Goal: Information Seeking & Learning: Learn about a topic

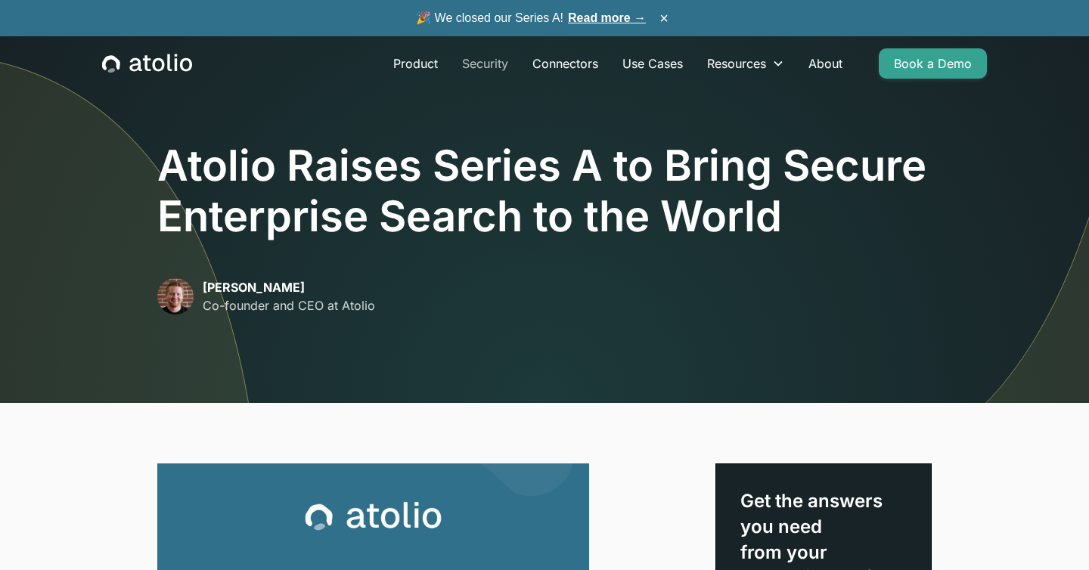
click at [494, 61] on link "Security" at bounding box center [485, 63] width 70 height 30
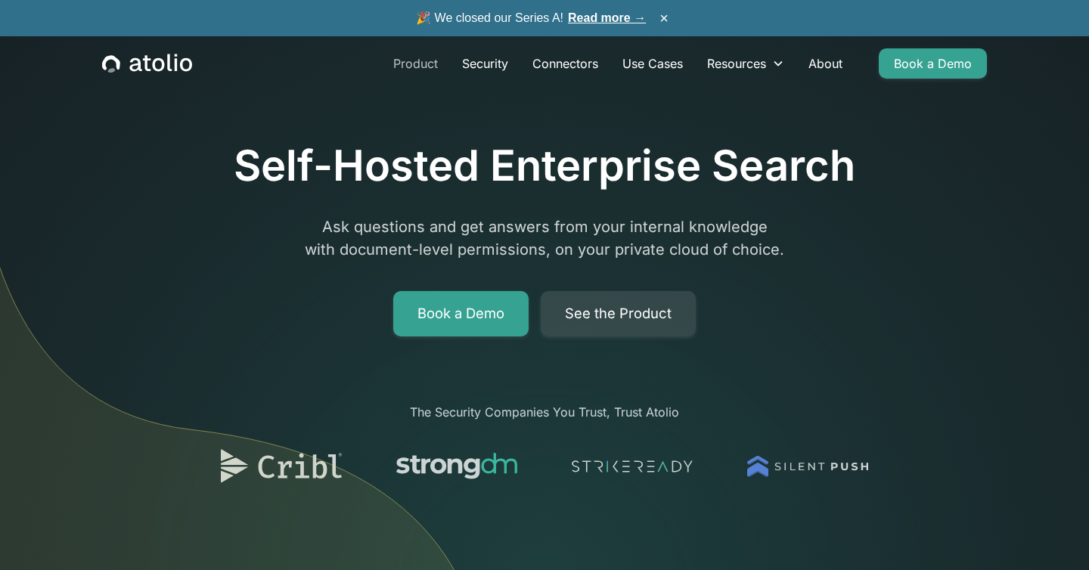
click at [433, 58] on link "Product" at bounding box center [415, 63] width 69 height 30
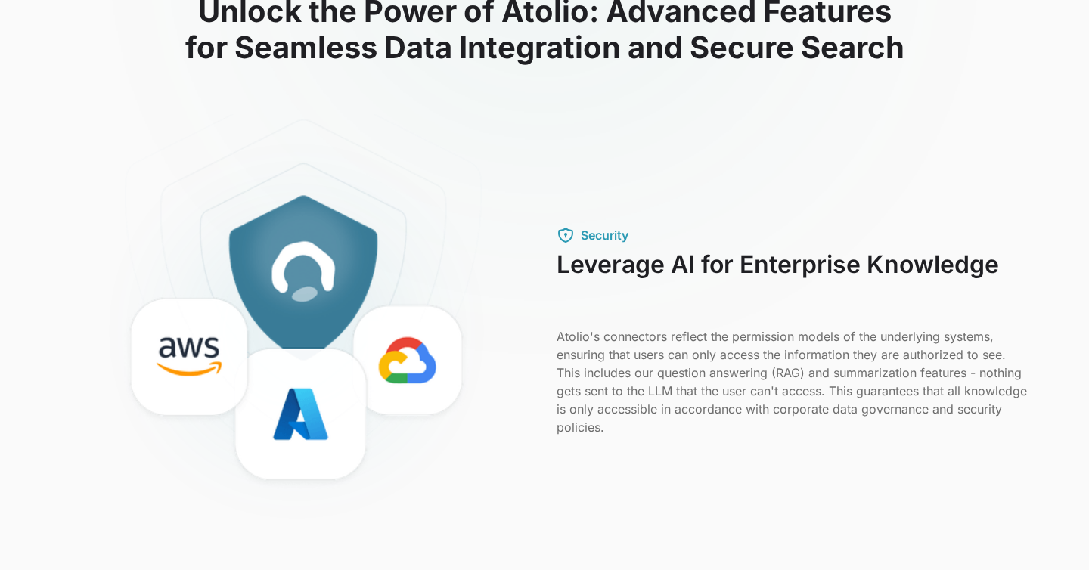
scroll to position [452, 0]
